Goal: Transaction & Acquisition: Subscribe to service/newsletter

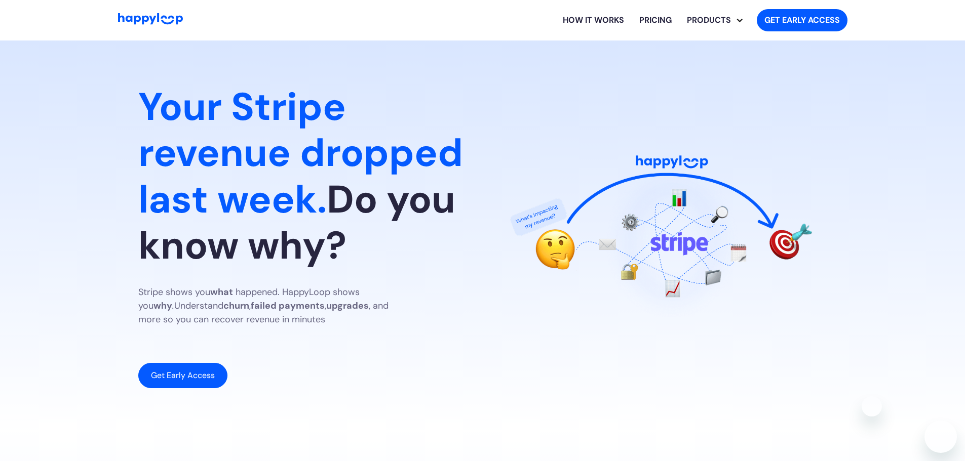
click at [964, 72] on html "How it works Pricing PRODUCTS SaaS Analyst Stripe Analyst Get Early Access Your…" at bounding box center [482, 230] width 965 height 461
click at [202, 380] on link "Get Early Access" at bounding box center [182, 375] width 89 height 25
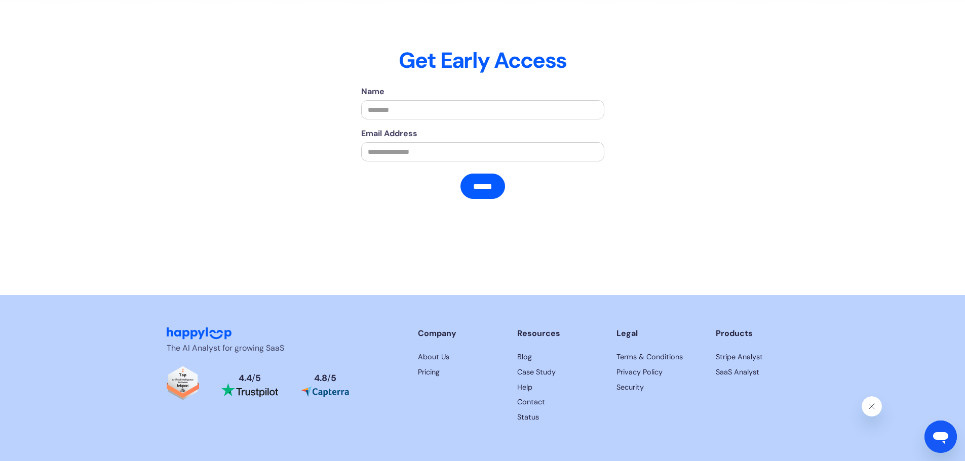
scroll to position [2275, 0]
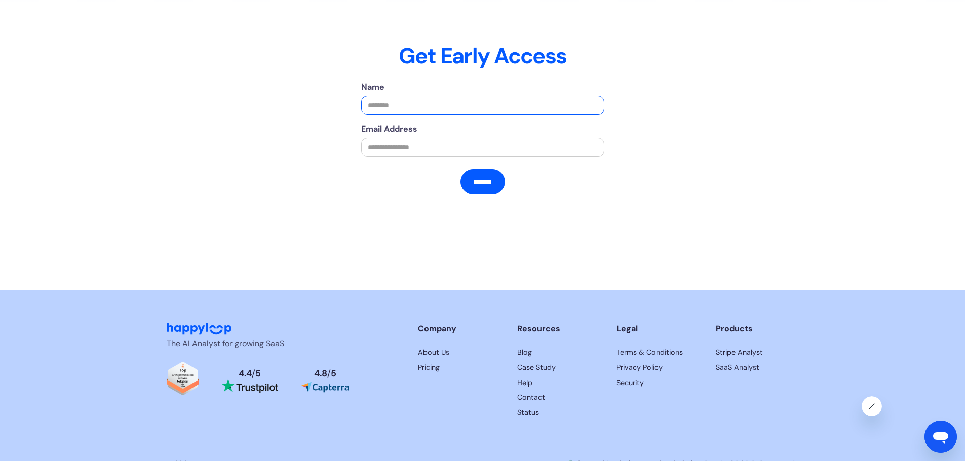
click at [443, 115] on input "Name" at bounding box center [482, 105] width 243 height 19
click at [693, 111] on div "Name Email Address ****** Thank you! ❌ Oops! Something went wrong while submitt…" at bounding box center [483, 173] width 476 height 185
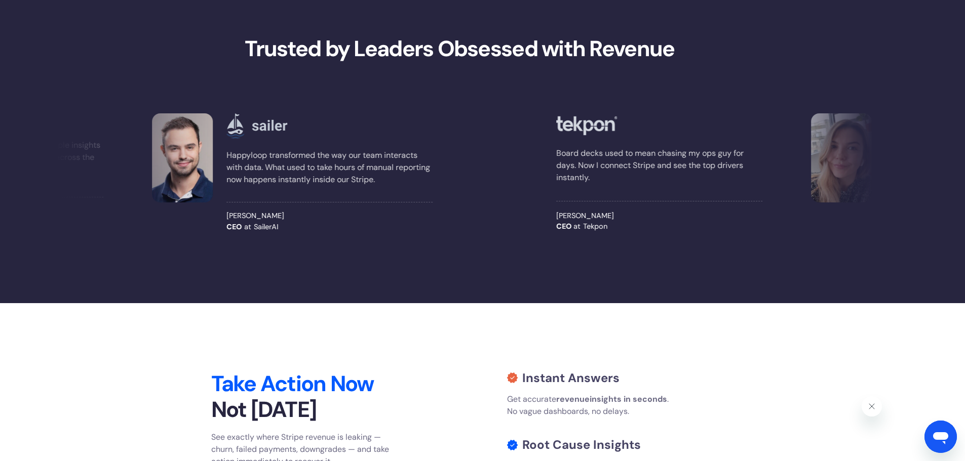
scroll to position [959, 0]
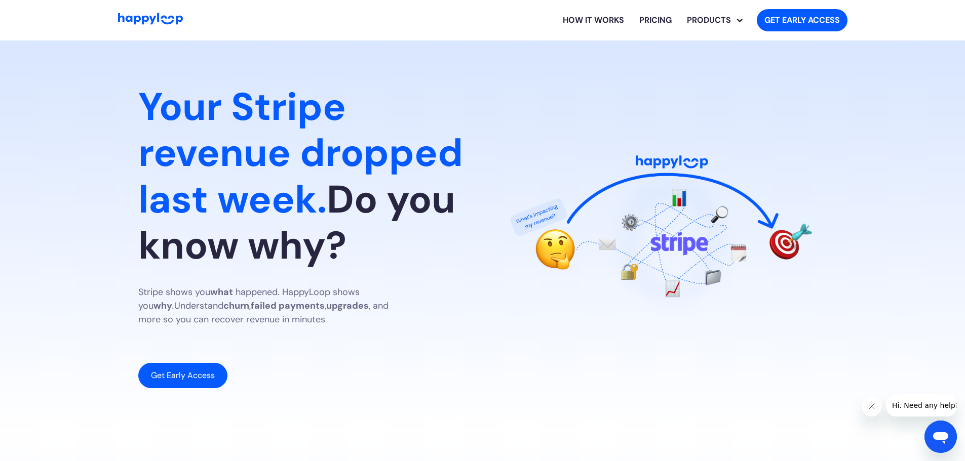
drag, startPoint x: 298, startPoint y: 201, endPoint x: 329, endPoint y: 53, distance: 151.0
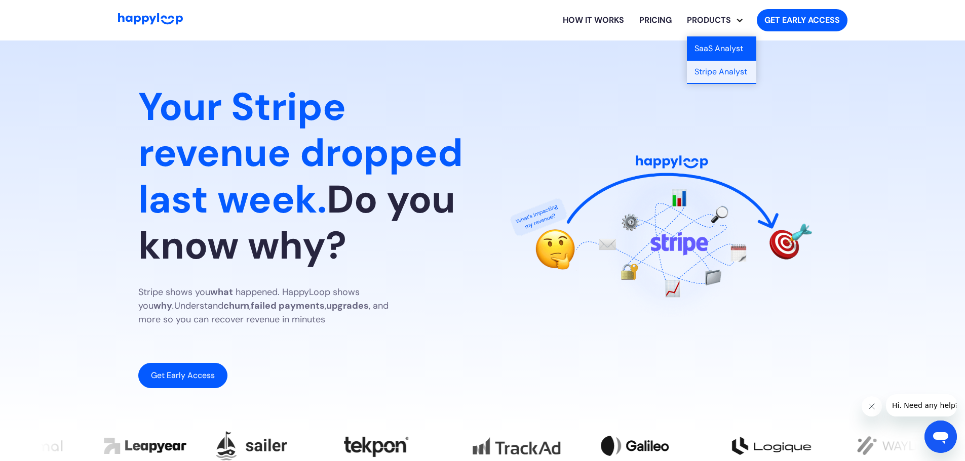
click at [708, 53] on link "SaaS Analyst" at bounding box center [721, 48] width 69 height 23
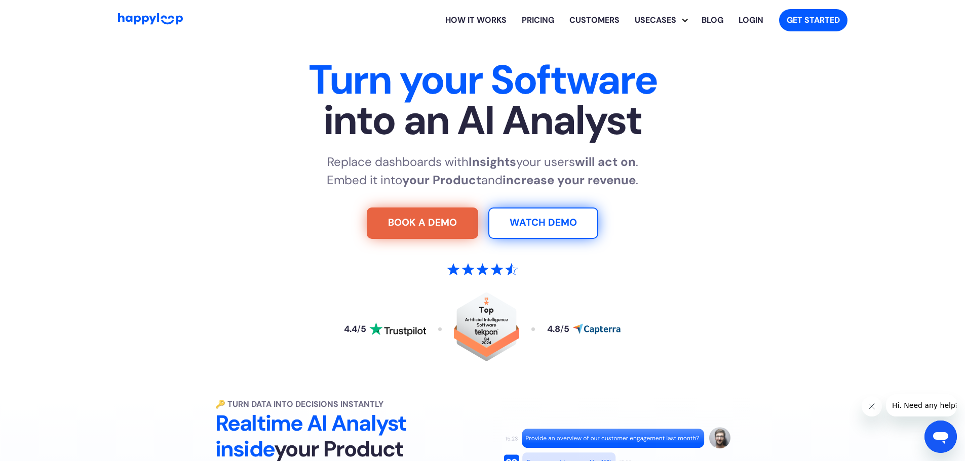
click at [273, 143] on div "Turn your Software into an AI Analyst Replace dashboards with Insights your use…" at bounding box center [483, 225] width 632 height 331
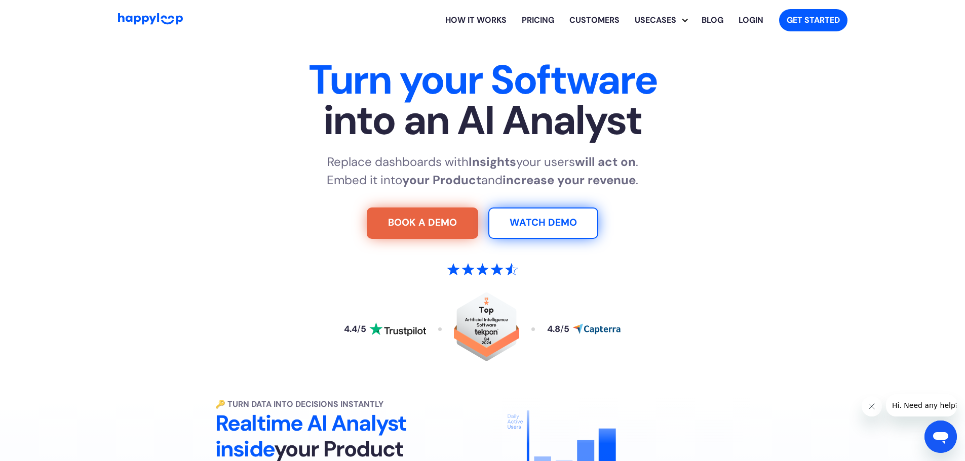
click at [367, 100] on span "into an AI Analyst" at bounding box center [483, 120] width 632 height 41
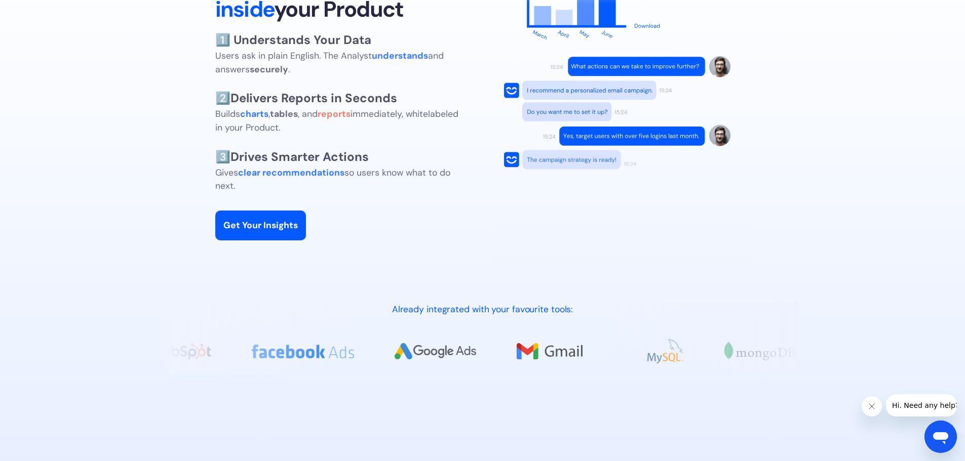
scroll to position [506, 0]
